Goal: Book appointment/travel/reservation

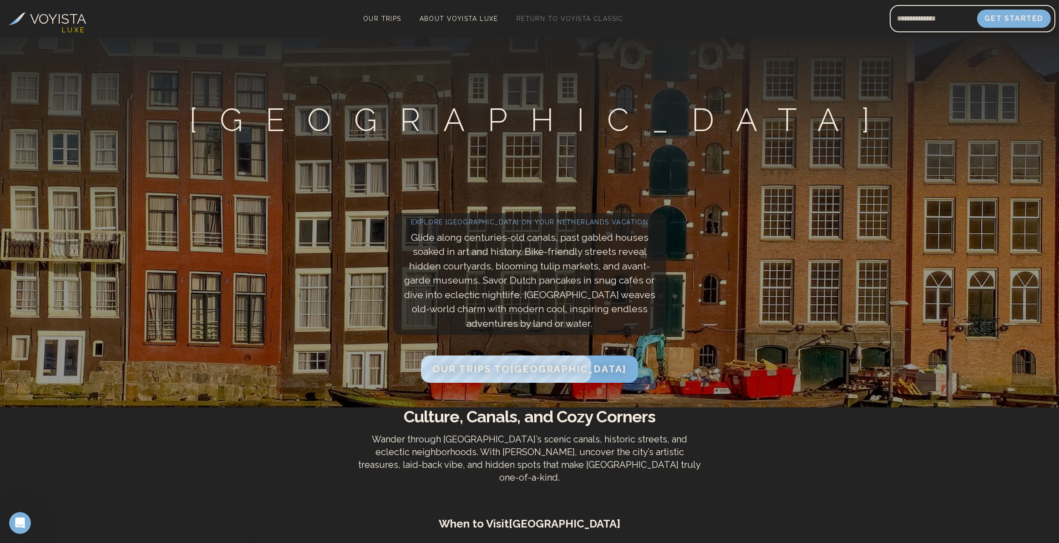
scroll to position [152, 0]
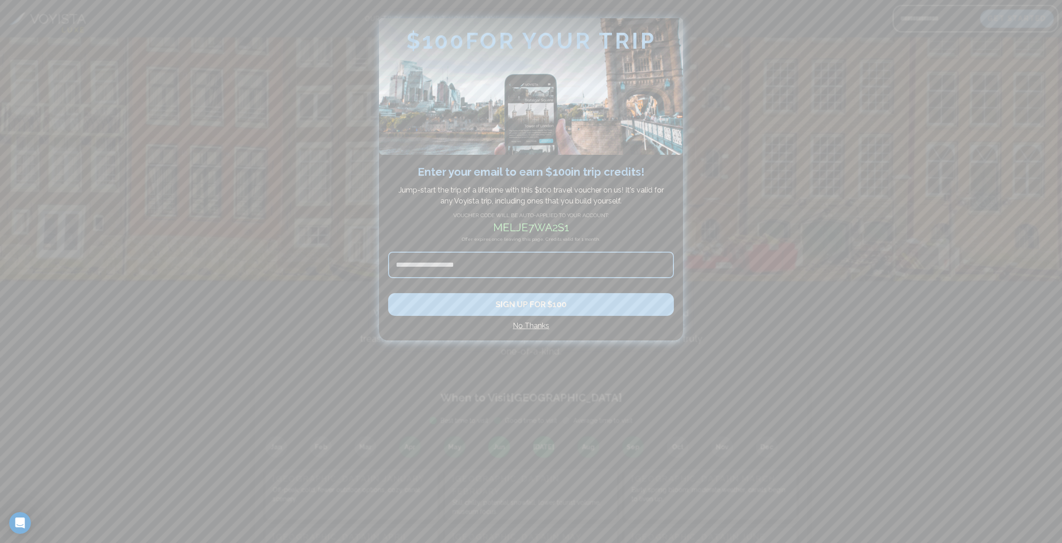
click at [538, 326] on h4 "No Thanks" at bounding box center [531, 325] width 286 height 11
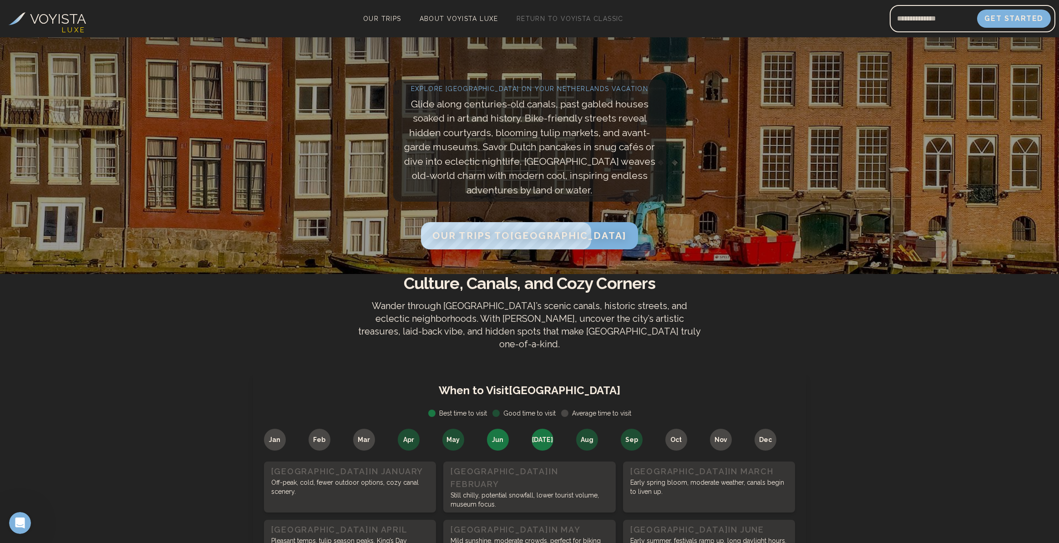
scroll to position [169, 0]
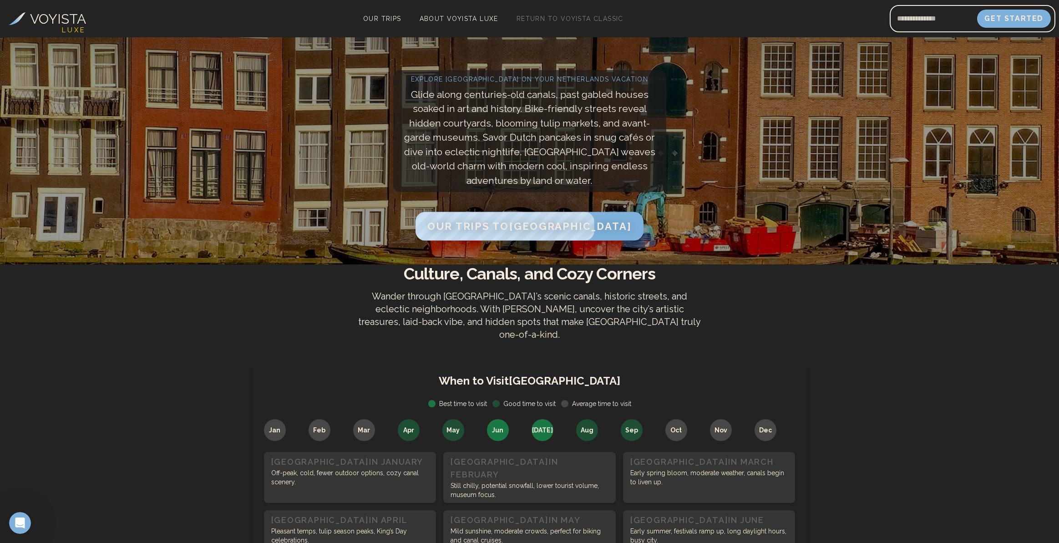
click at [544, 220] on span "Our Trips to [GEOGRAPHIC_DATA]" at bounding box center [529, 226] width 204 height 12
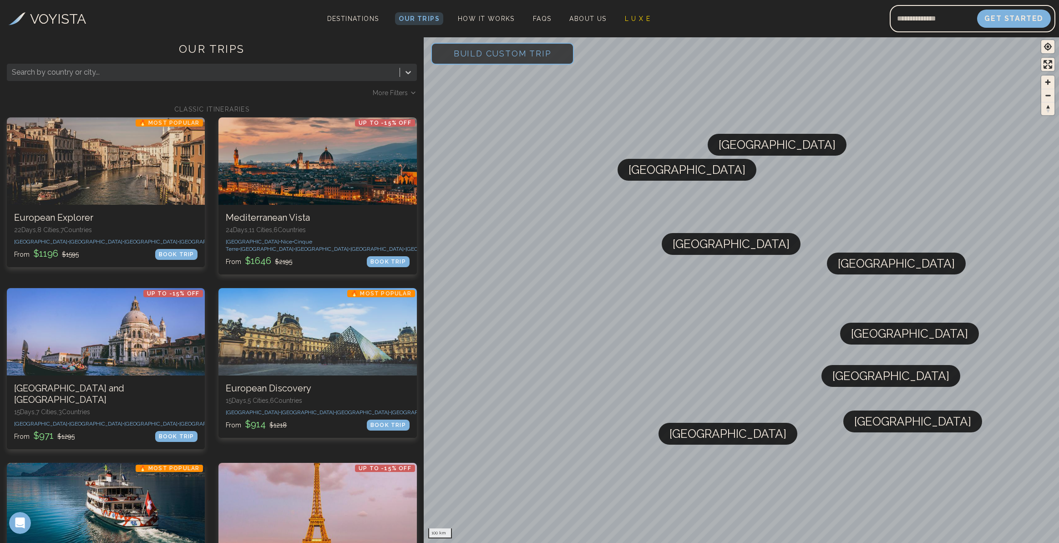
click at [757, 152] on span "[GEOGRAPHIC_DATA]" at bounding box center [777, 145] width 117 height 22
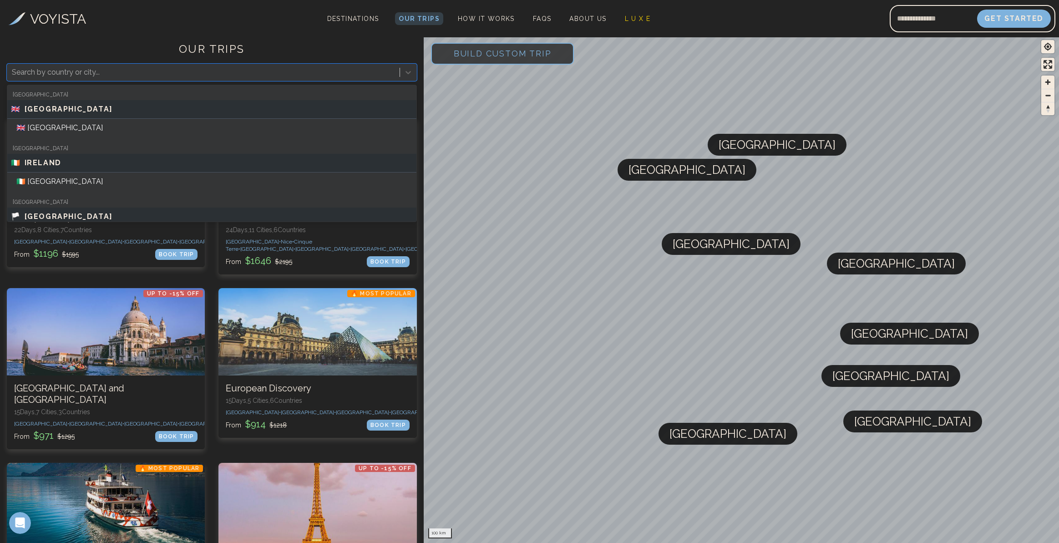
click at [321, 74] on div at bounding box center [203, 72] width 383 height 13
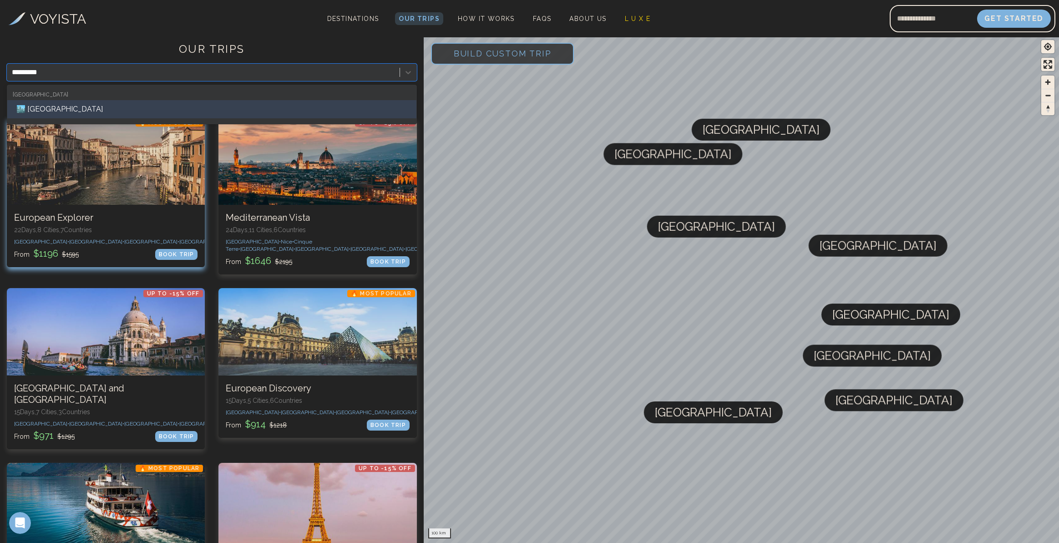
type input "*********"
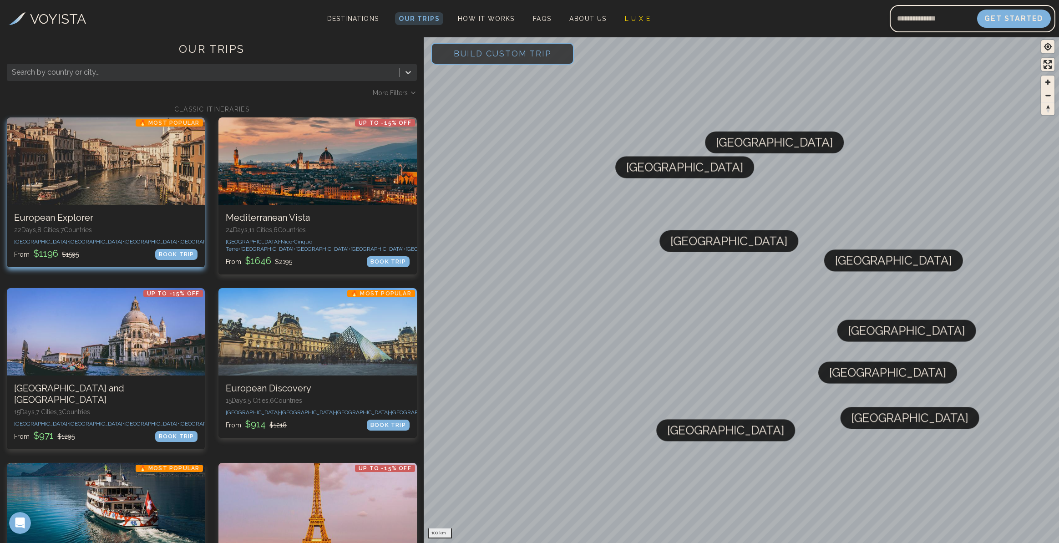
click at [151, 217] on h3 "European Explorer" at bounding box center [105, 217] width 183 height 11
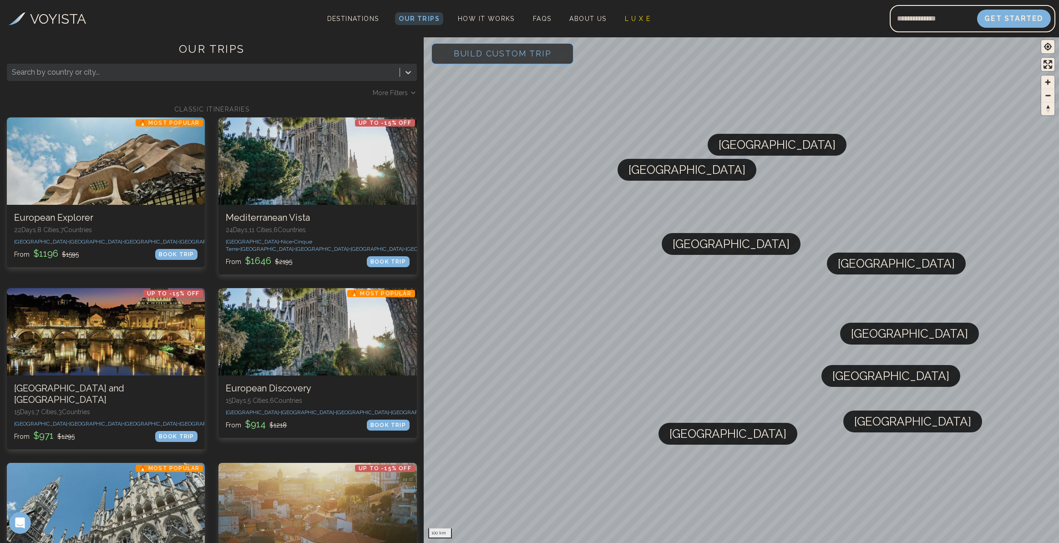
click at [97, 72] on div at bounding box center [203, 72] width 383 height 13
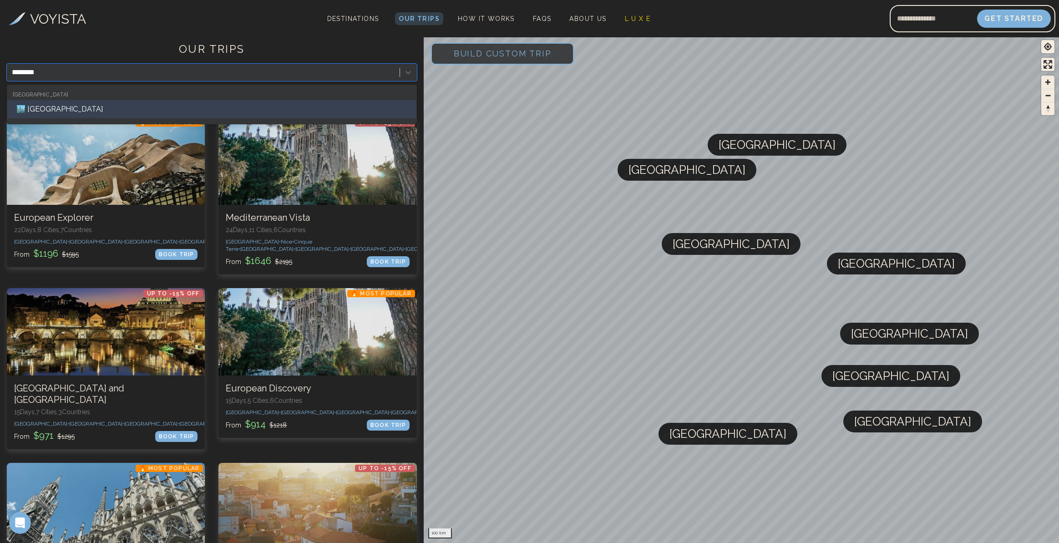
type input "*********"
click at [81, 108] on div "🏙️ [GEOGRAPHIC_DATA]" at bounding box center [211, 109] width 409 height 18
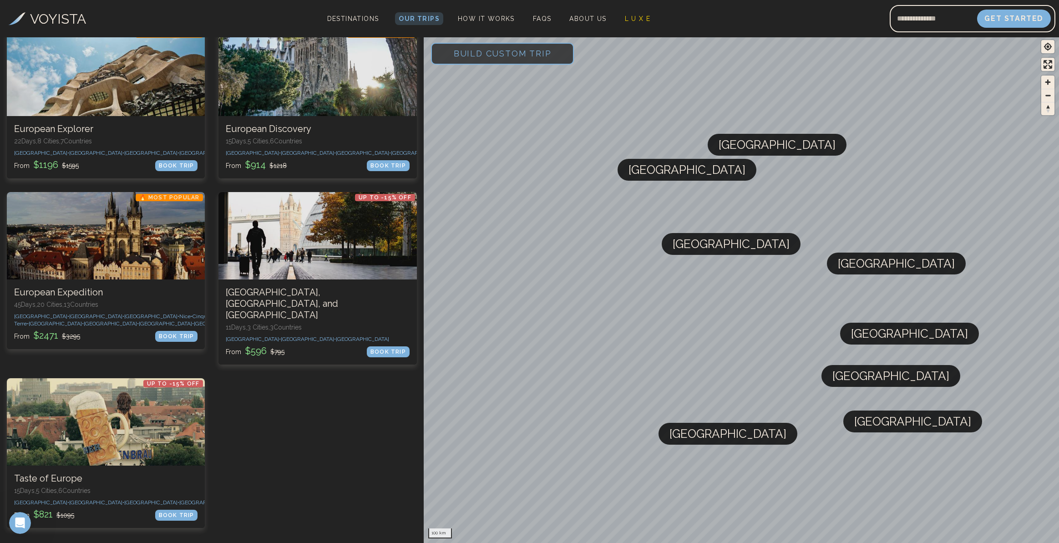
scroll to position [150, 0]
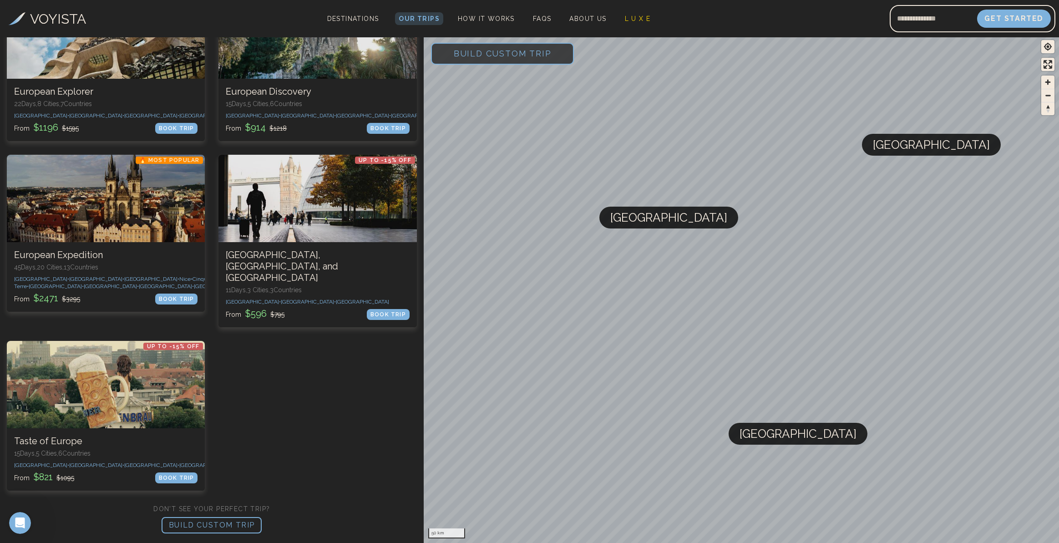
click at [230, 527] on p "BUILD CUSTOM TRIP" at bounding box center [212, 525] width 100 height 16
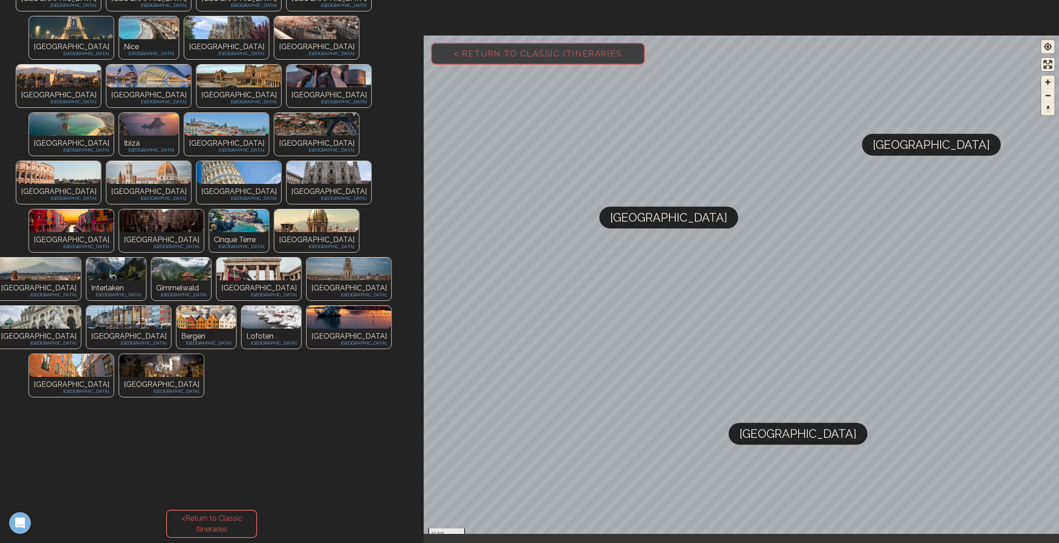
scroll to position [0, 0]
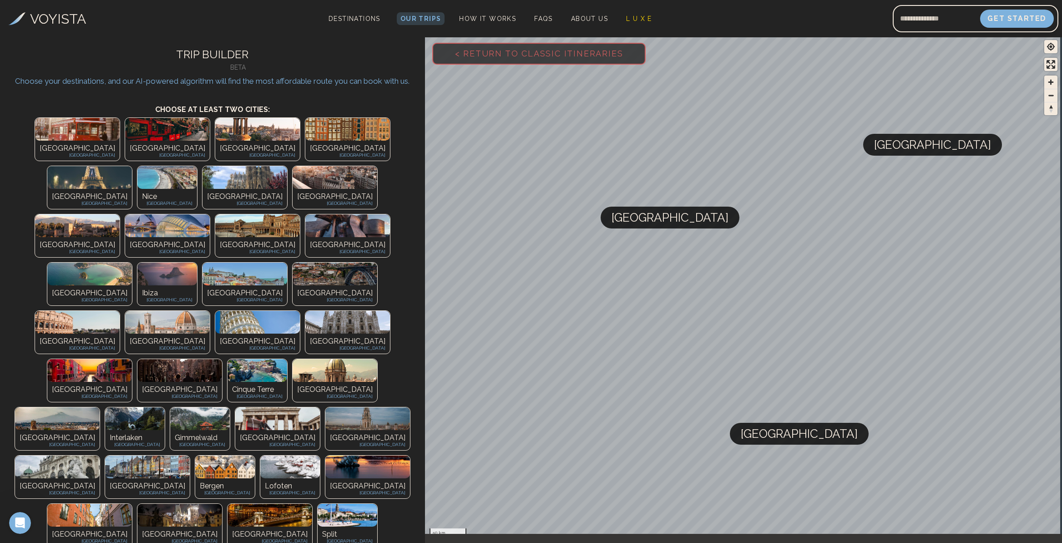
click at [310, 151] on p "[GEOGRAPHIC_DATA]" at bounding box center [348, 148] width 76 height 11
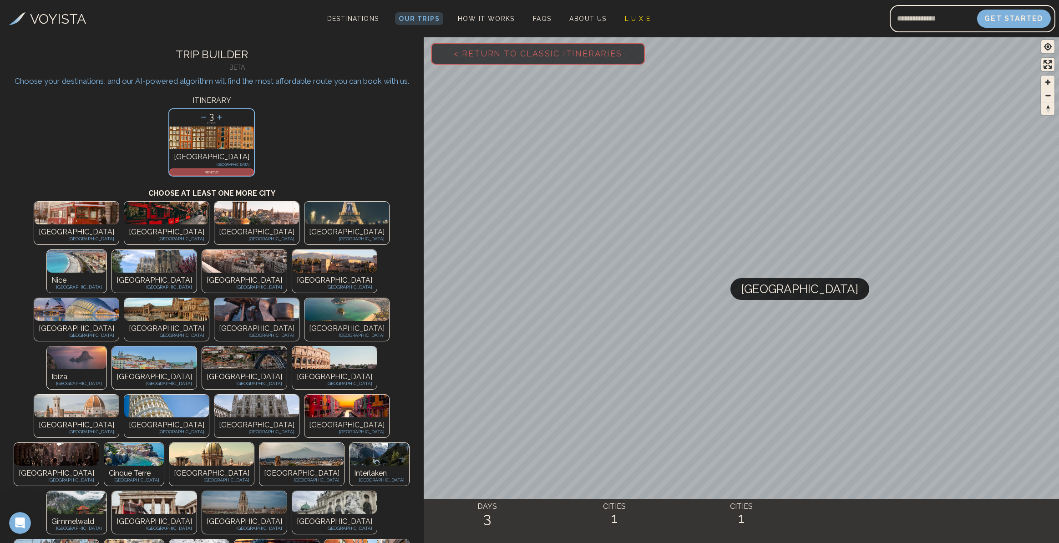
click at [219, 118] on icon at bounding box center [220, 117] width 10 height 10
click at [219, 118] on icon at bounding box center [219, 117] width 5 height 5
click at [206, 118] on icon at bounding box center [204, 117] width 10 height 10
click at [221, 174] on p "REMOVE" at bounding box center [211, 171] width 83 height 5
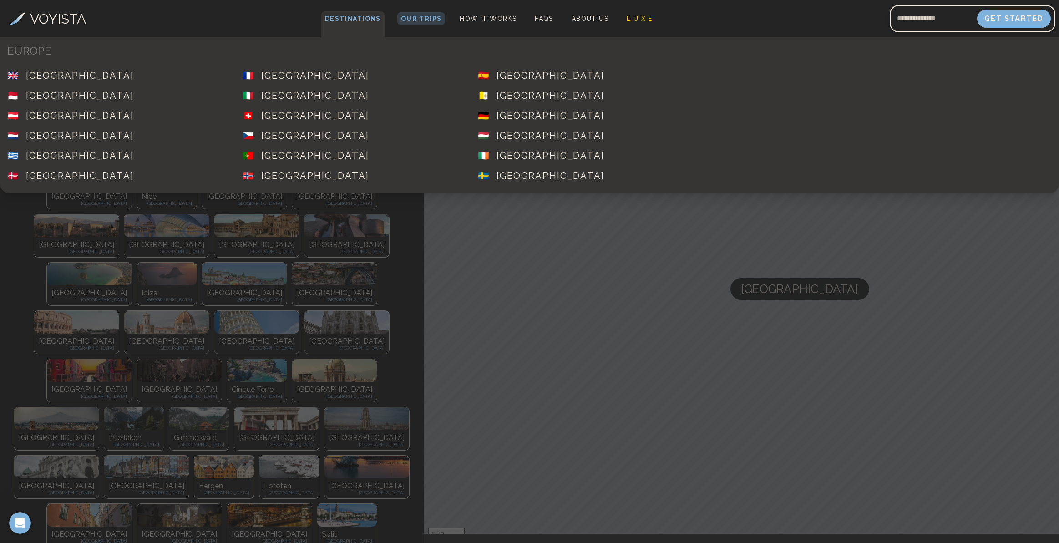
click at [351, 20] on span "Destinations" at bounding box center [352, 24] width 63 height 27
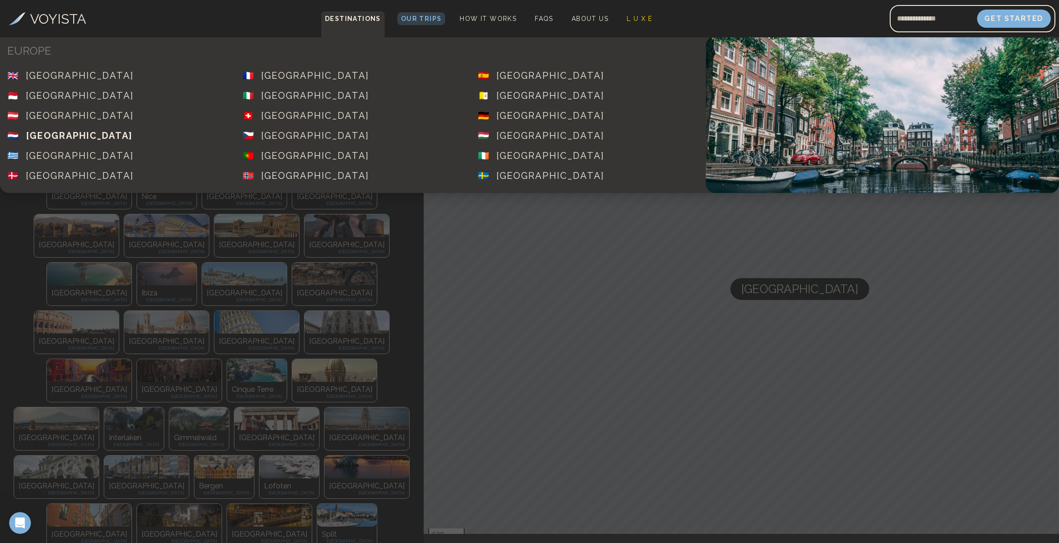
click at [91, 134] on div "[GEOGRAPHIC_DATA]" at bounding box center [79, 135] width 107 height 13
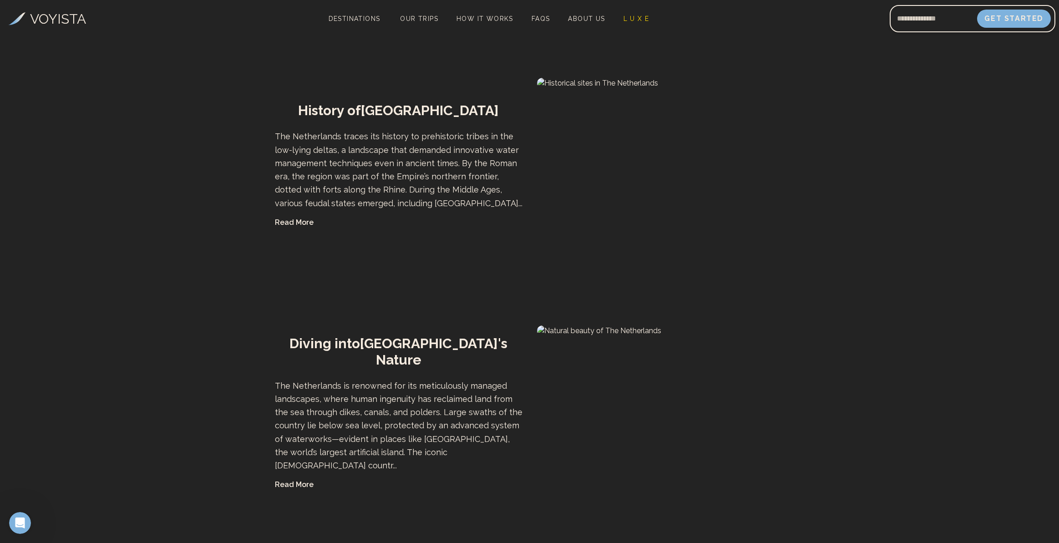
scroll to position [1100, 0]
